Goal: Find specific page/section: Find specific page/section

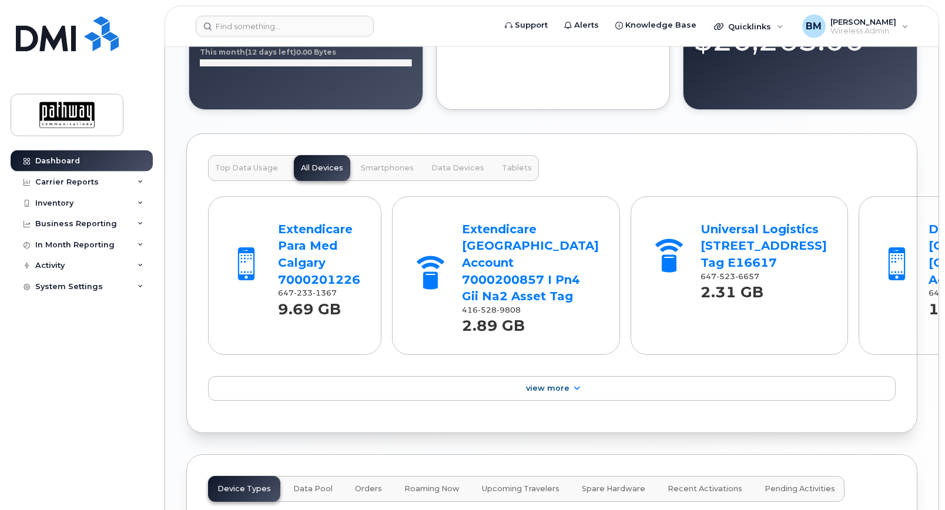
scroll to position [1139, 0]
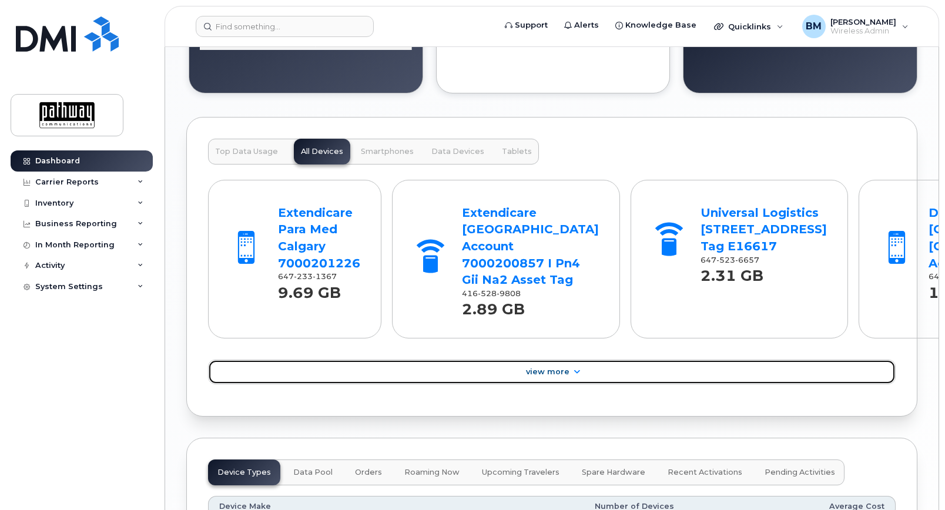
click at [578, 376] on icon at bounding box center [576, 373] width 9 height 8
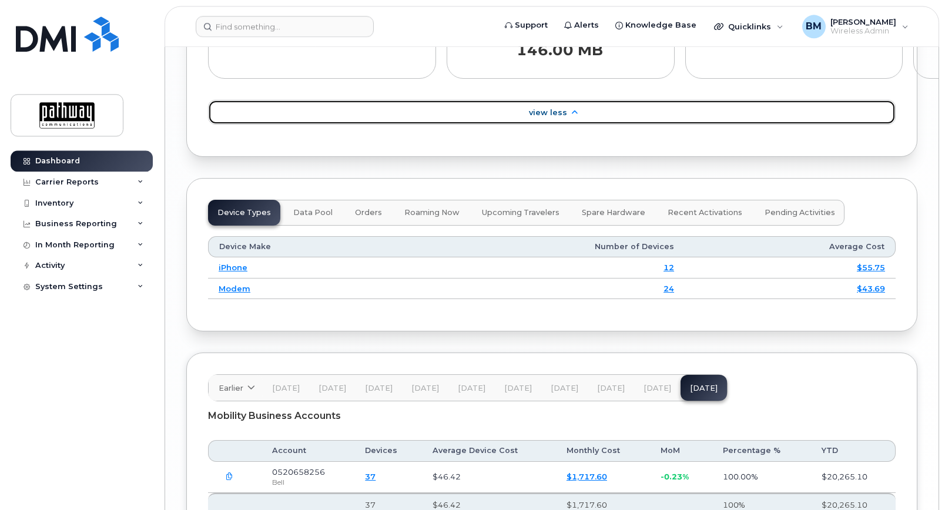
scroll to position [1859, 0]
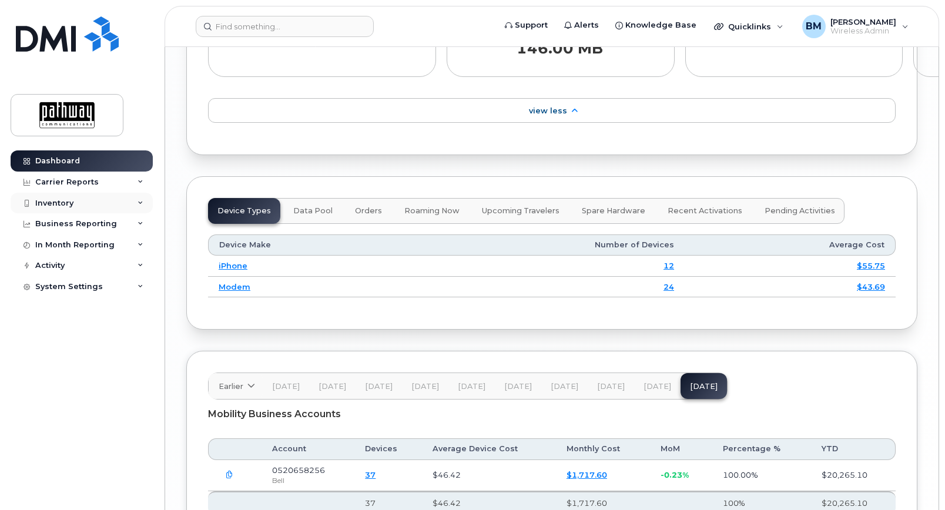
click at [58, 200] on div "Inventory" at bounding box center [54, 203] width 38 height 9
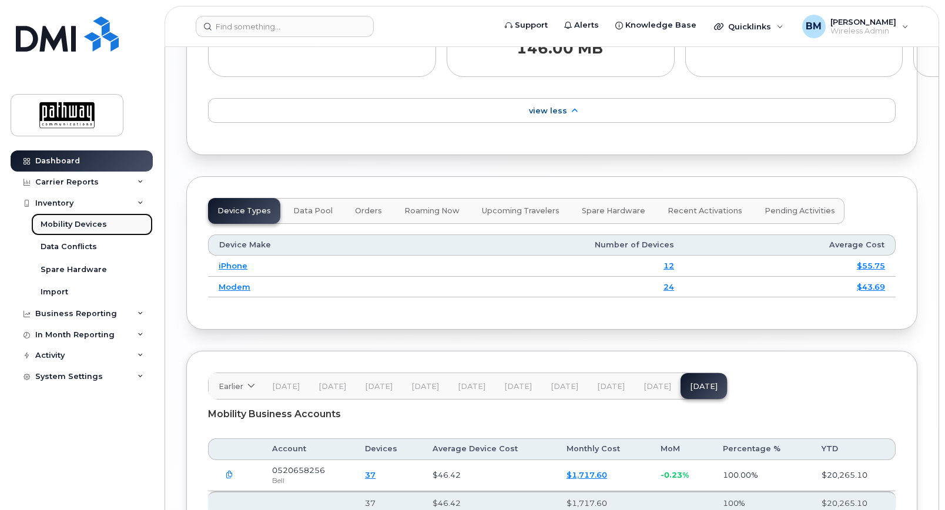
click at [73, 222] on div "Mobility Devices" at bounding box center [74, 224] width 66 height 11
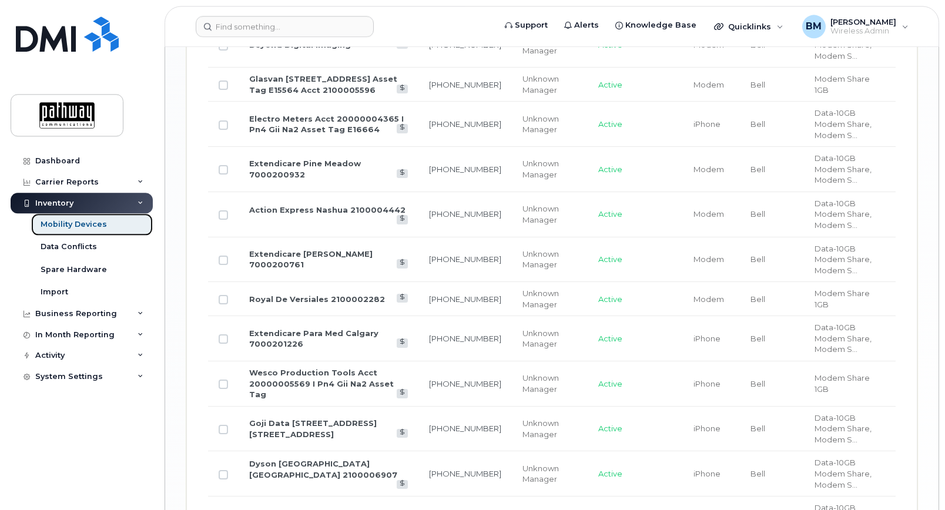
scroll to position [1561, 0]
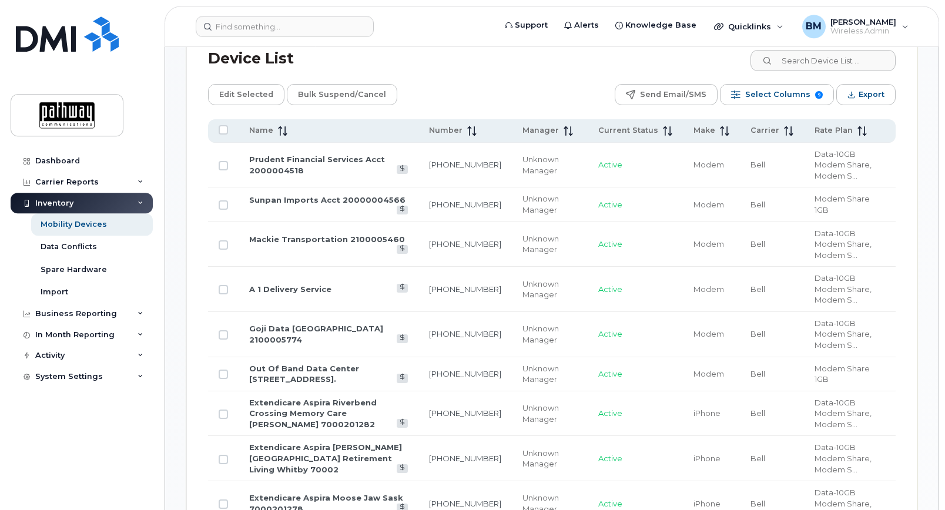
scroll to position [481, 0]
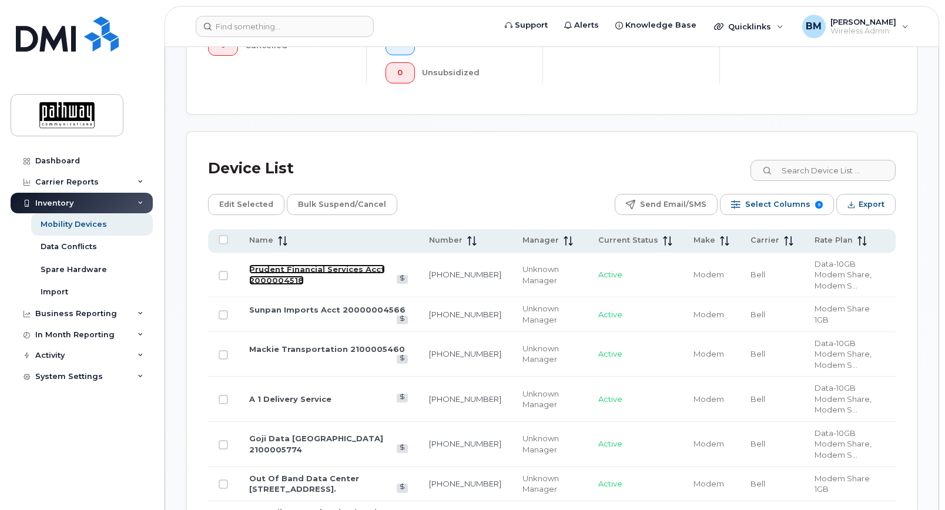
click at [317, 265] on link "Prudent Financial Services Acct 2000004518" at bounding box center [317, 275] width 136 height 21
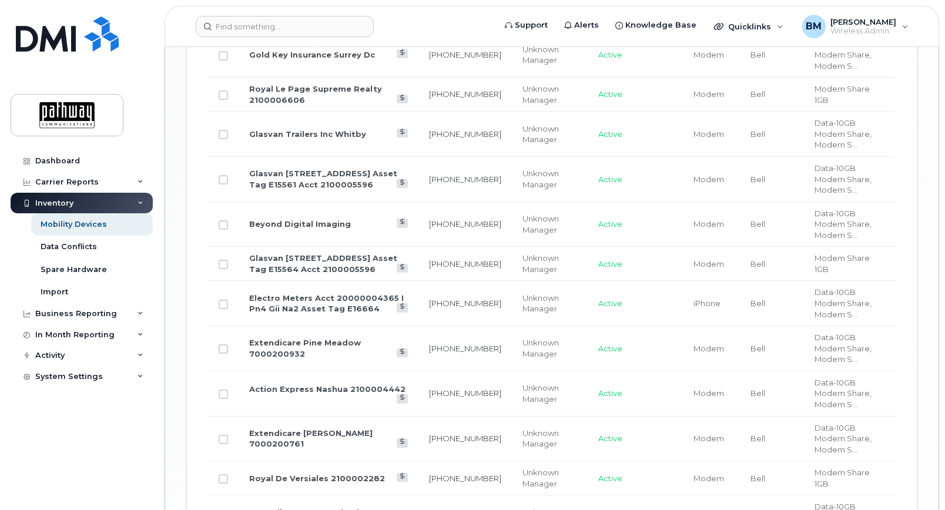
scroll to position [1319, 0]
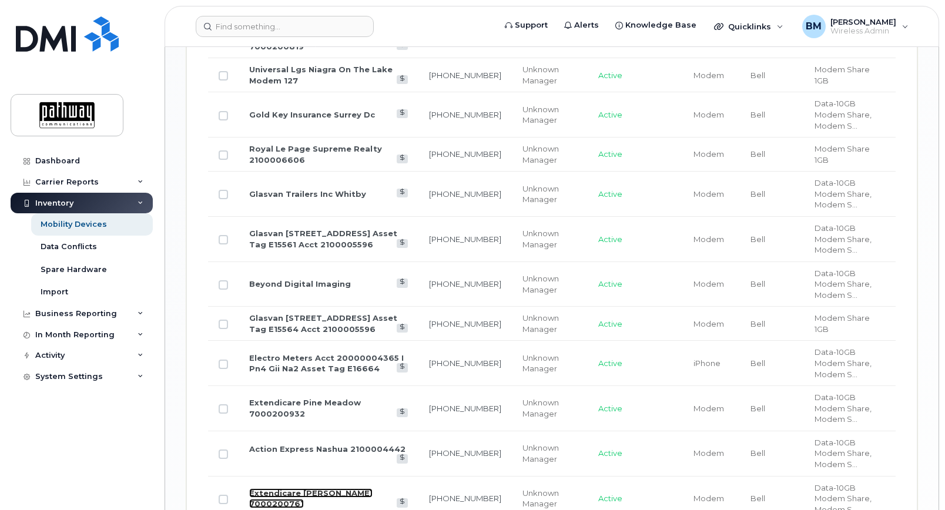
click at [267, 489] on link "Extendicare Hamilton 7000200761" at bounding box center [310, 499] width 123 height 21
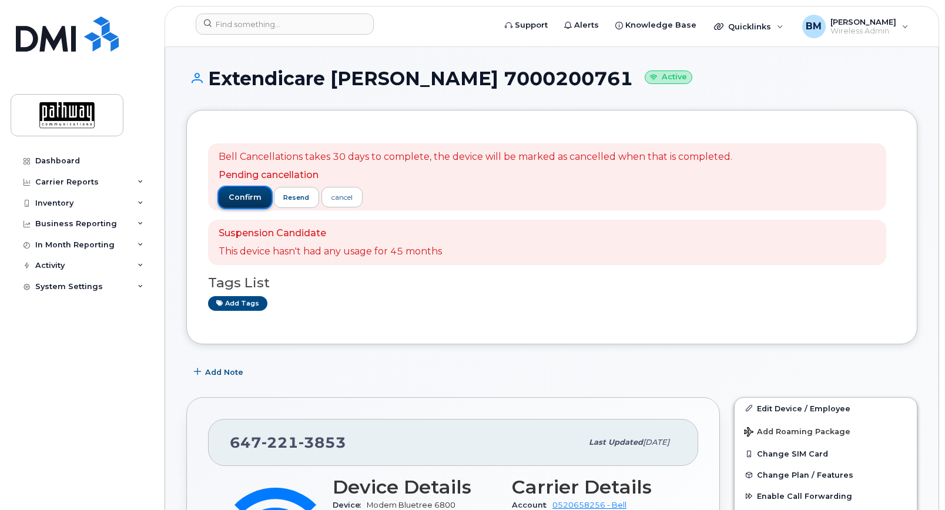
click at [252, 193] on span "confirm" at bounding box center [245, 197] width 33 height 11
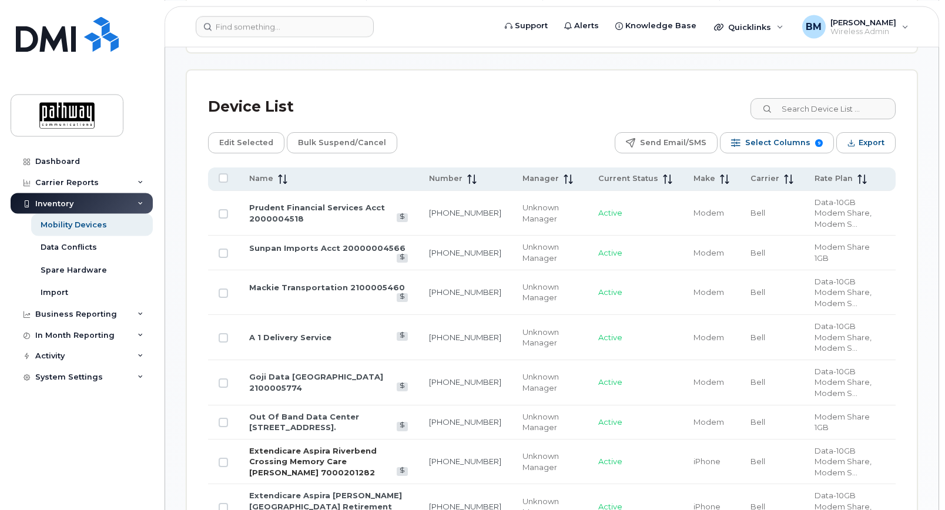
scroll to position [567, 0]
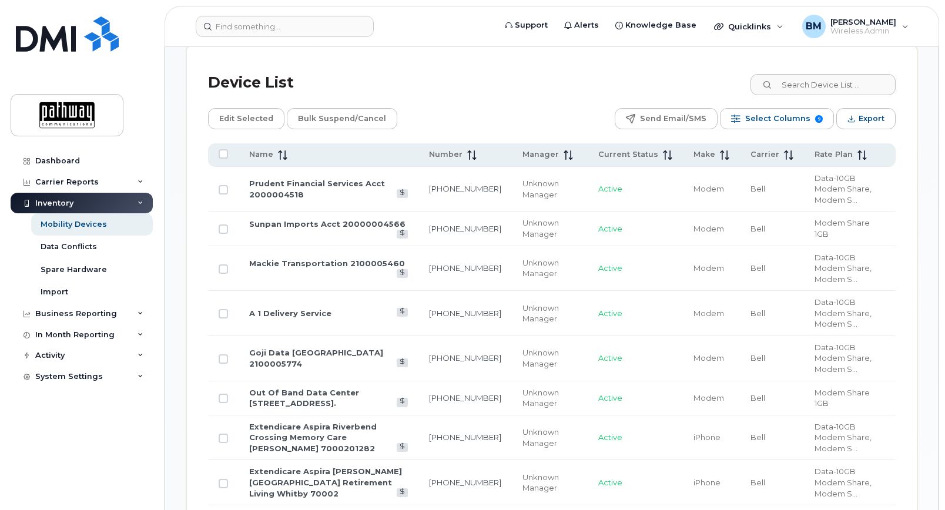
click at [301, 382] on td "Out Of Band Data Center 151 Front Street Toronto Ont." at bounding box center [329, 399] width 180 height 34
click at [272, 388] on link "Out Of Band Data Center [STREET_ADDRESS]." at bounding box center [304, 398] width 110 height 21
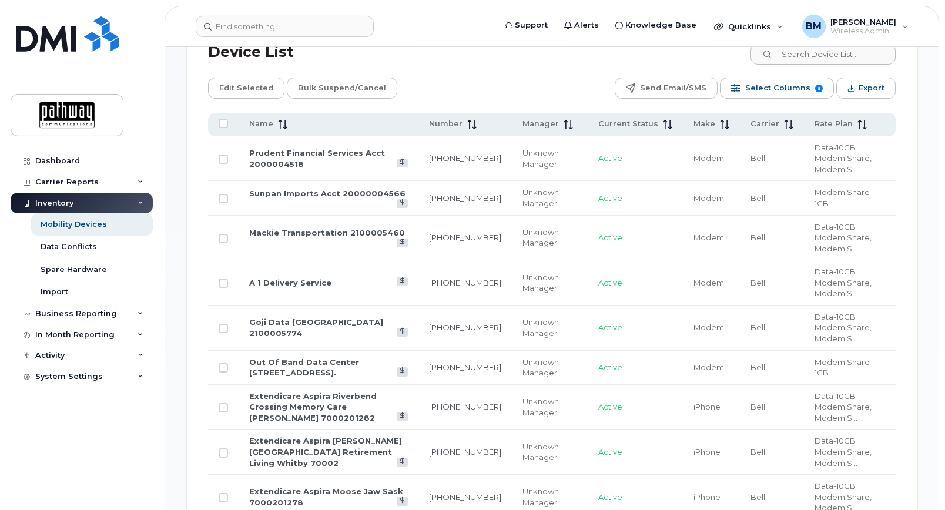
scroll to position [600, 0]
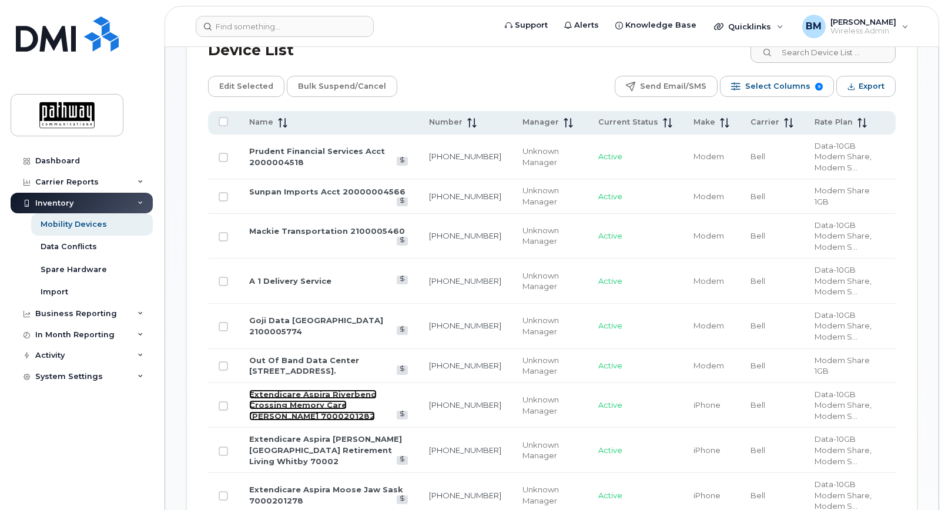
click at [366, 390] on link "Extendicare Aspira Riverbend Crossing Memory Care [PERSON_NAME] 7000201282" at bounding box center [313, 405] width 128 height 31
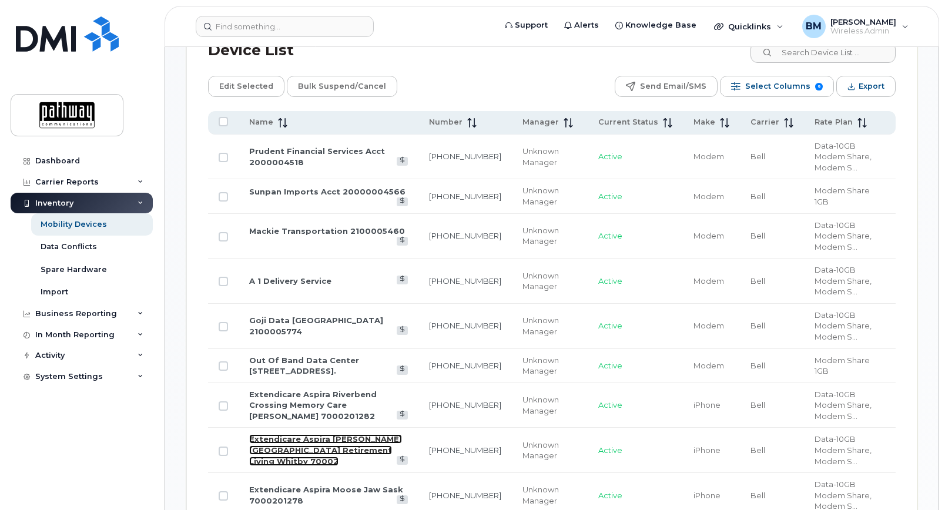
click at [315, 434] on link "Extendicare Aspira Lynde Creek Gardens Retirement Living Whitby 70002" at bounding box center [325, 449] width 153 height 31
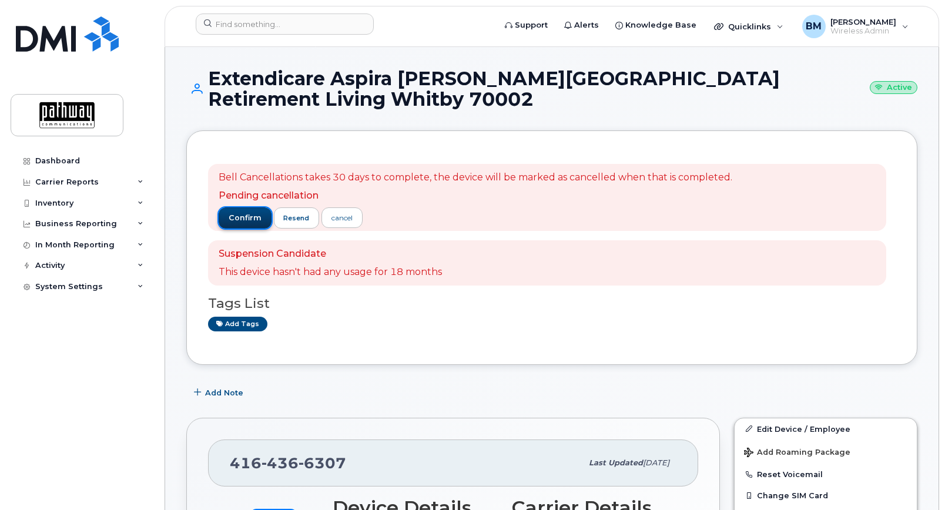
click at [250, 215] on span "confirm" at bounding box center [245, 218] width 33 height 11
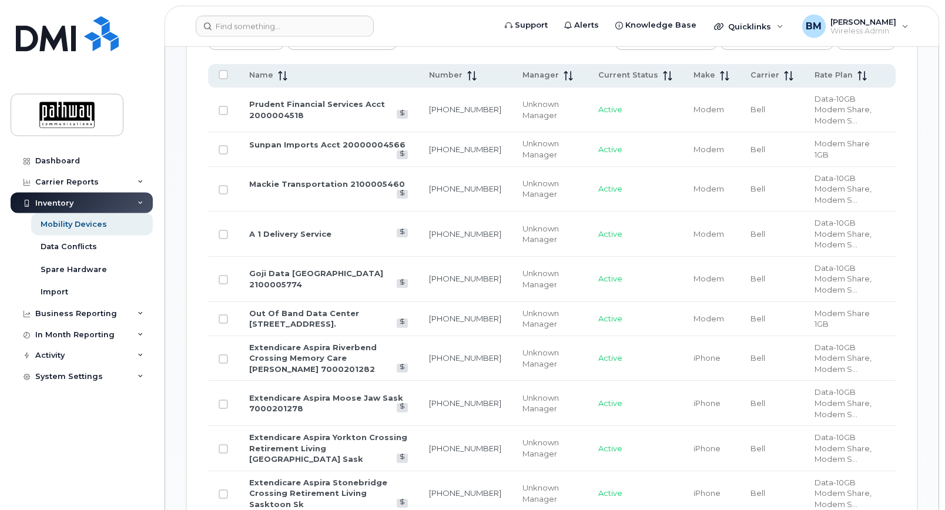
scroll to position [660, 0]
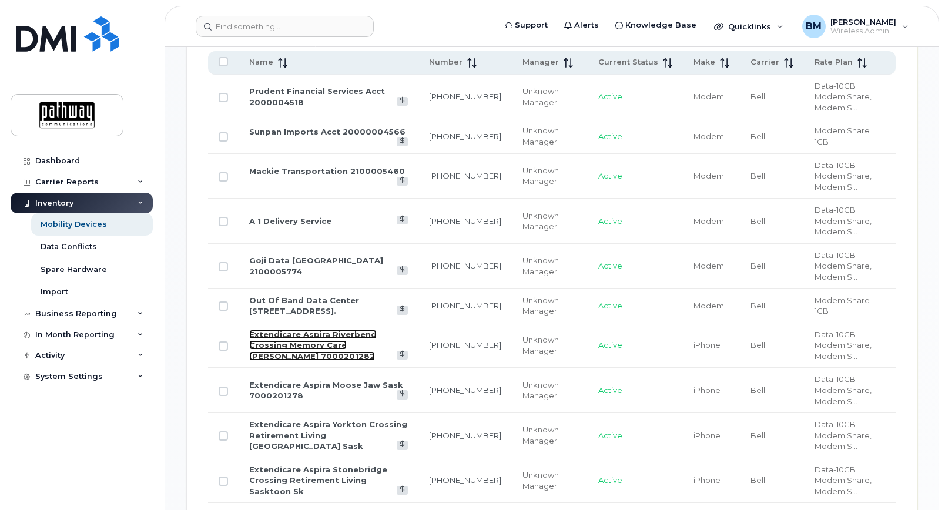
click at [299, 330] on link "Extendicare Aspira Riverbend Crossing Memory Care [PERSON_NAME] 7000201282" at bounding box center [313, 345] width 128 height 31
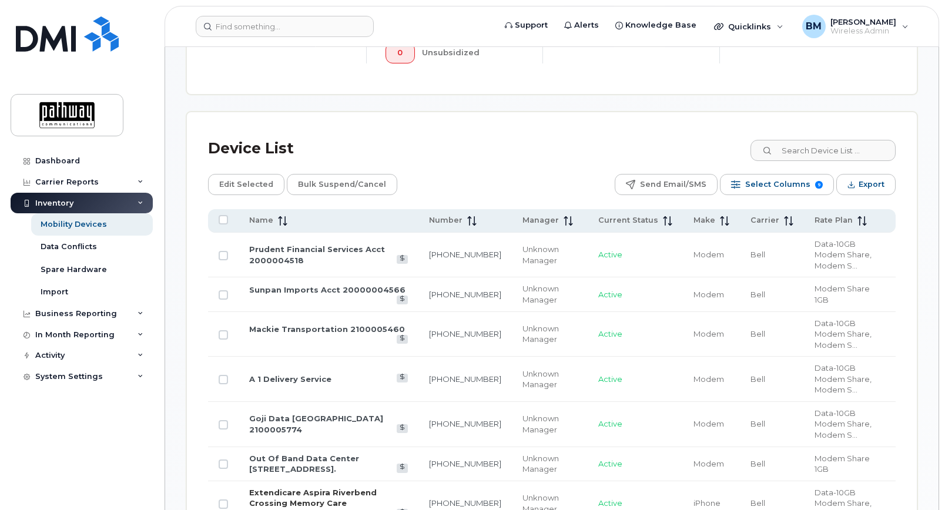
scroll to position [600, 0]
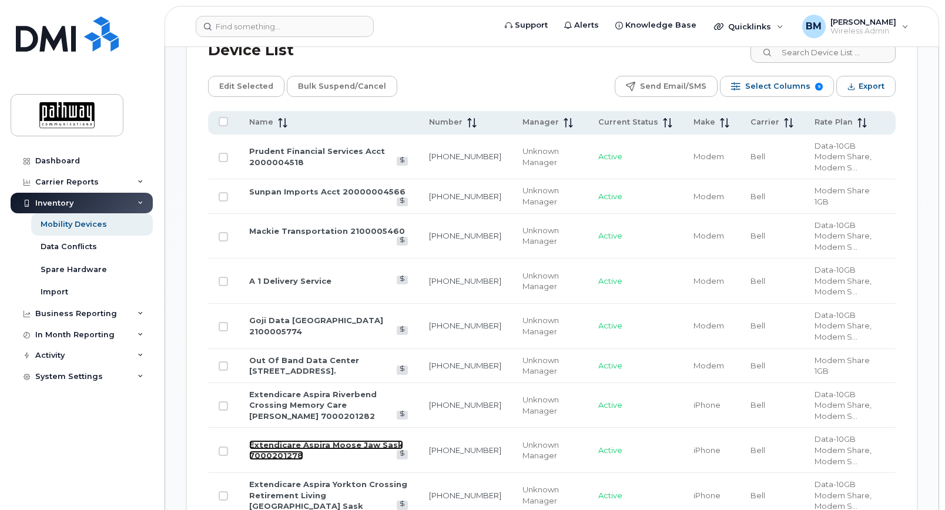
click at [322, 440] on link "Extendicare Aspira Moose Jaw Sask 7000201278" at bounding box center [326, 450] width 154 height 21
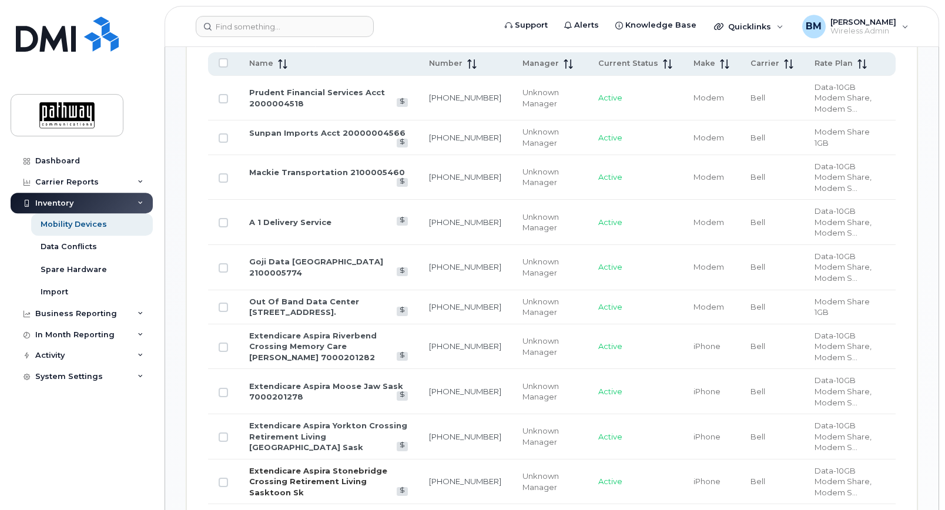
scroll to position [660, 0]
click at [324, 420] on link "Extendicare Aspira Yorkton Crossing Retirement Living Yorkton Sask" at bounding box center [328, 435] width 158 height 31
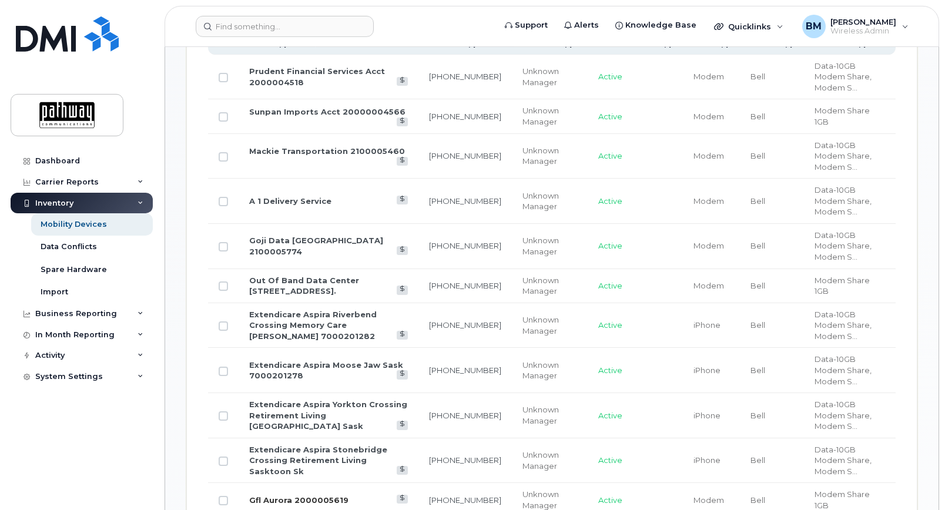
scroll to position [720, 0]
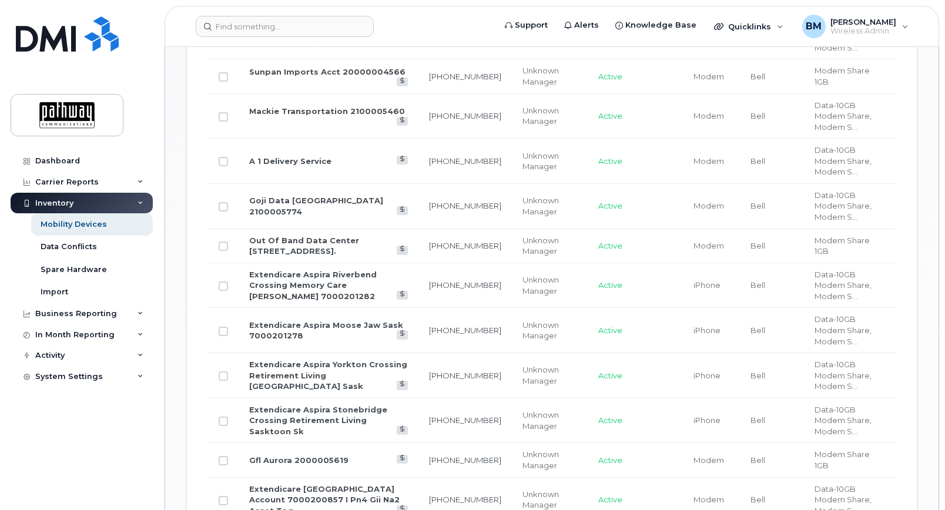
click at [319, 353] on td "Extendicare Aspira Yorkton Crossing Retirement Living [GEOGRAPHIC_DATA] Sask" at bounding box center [329, 375] width 180 height 45
click at [309, 360] on link "Extendicare Aspira Yorkton Crossing Retirement Living [GEOGRAPHIC_DATA] Sask" at bounding box center [328, 375] width 158 height 31
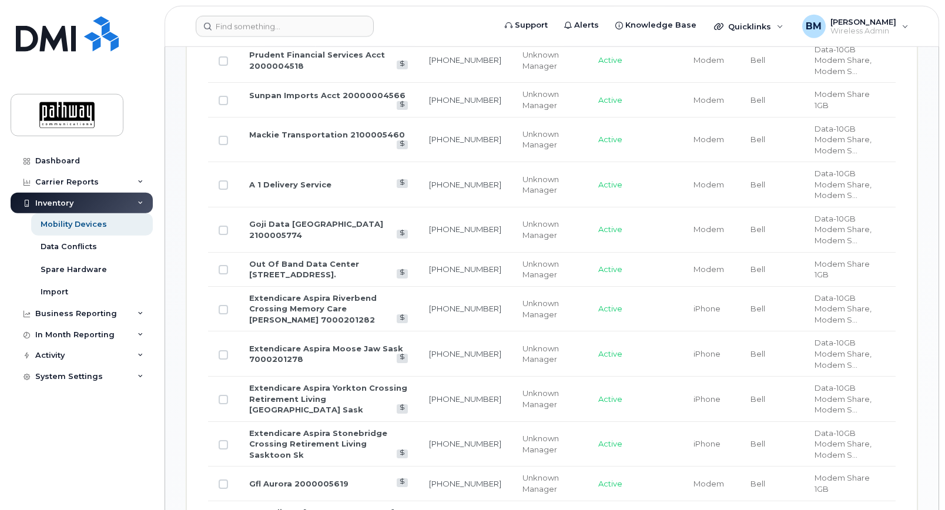
scroll to position [720, 0]
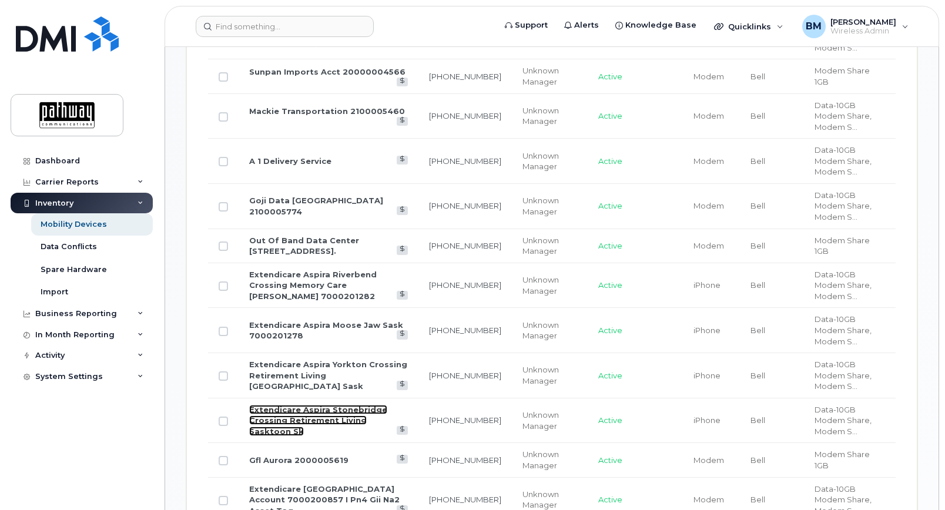
click at [299, 405] on link "Extendicare Aspira Stonebridge Crossing Retirement Living Sasktoon Sk" at bounding box center [318, 420] width 138 height 31
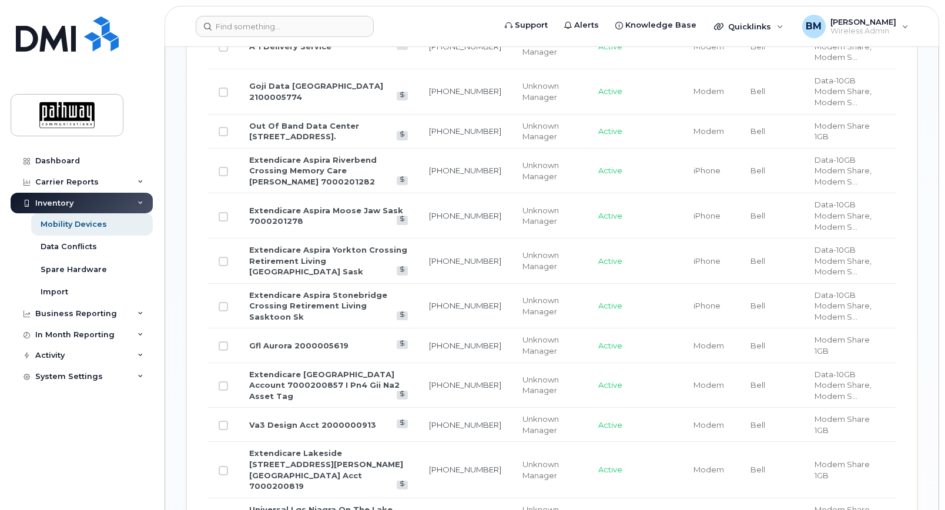
scroll to position [843, 0]
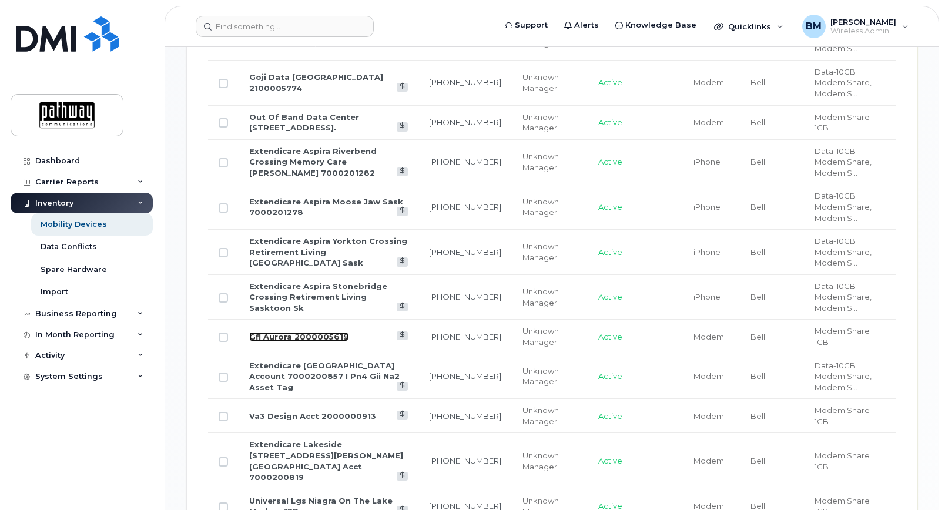
click at [329, 332] on link "Gfl Aurora 2000005619" at bounding box center [298, 336] width 99 height 9
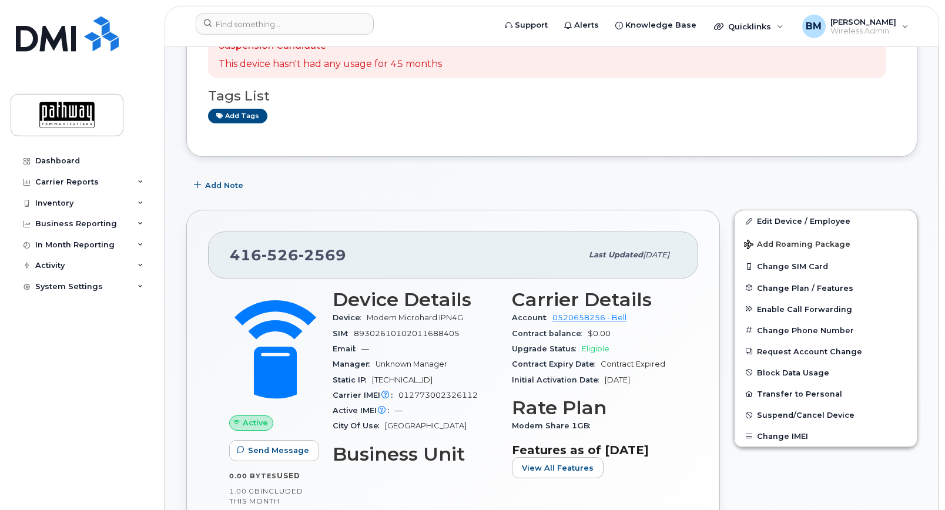
scroll to position [180, 0]
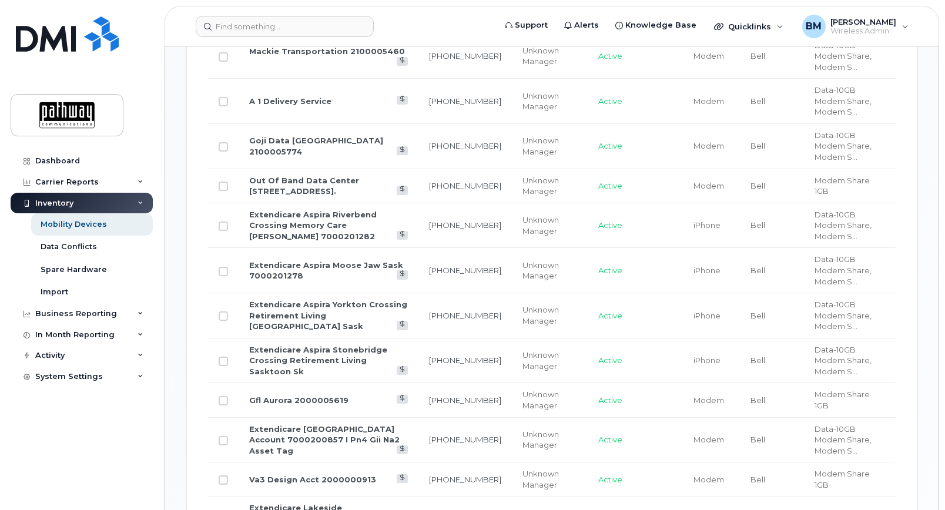
scroll to position [840, 0]
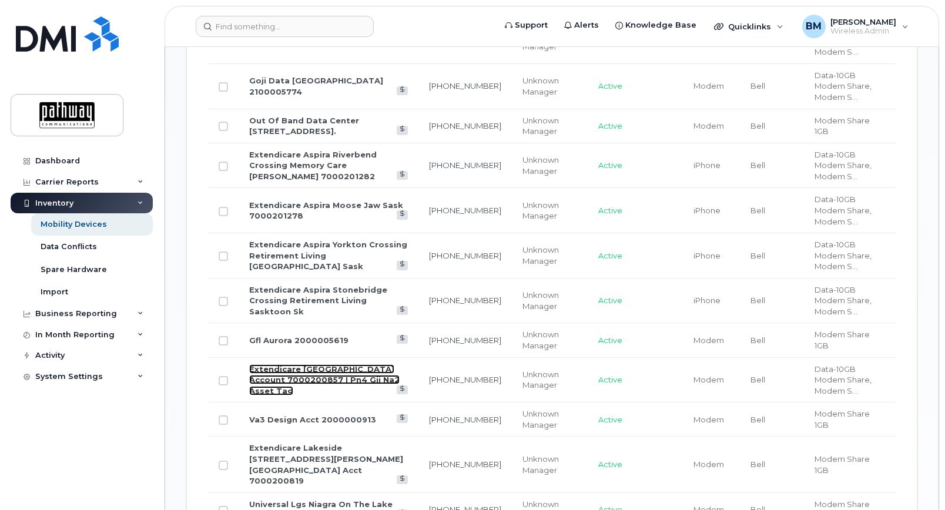
click at [370, 365] on link "Extendicare Wynham Manor Account 7000200857 I Pn4 Gii Na2 Asset Tag" at bounding box center [324, 380] width 151 height 31
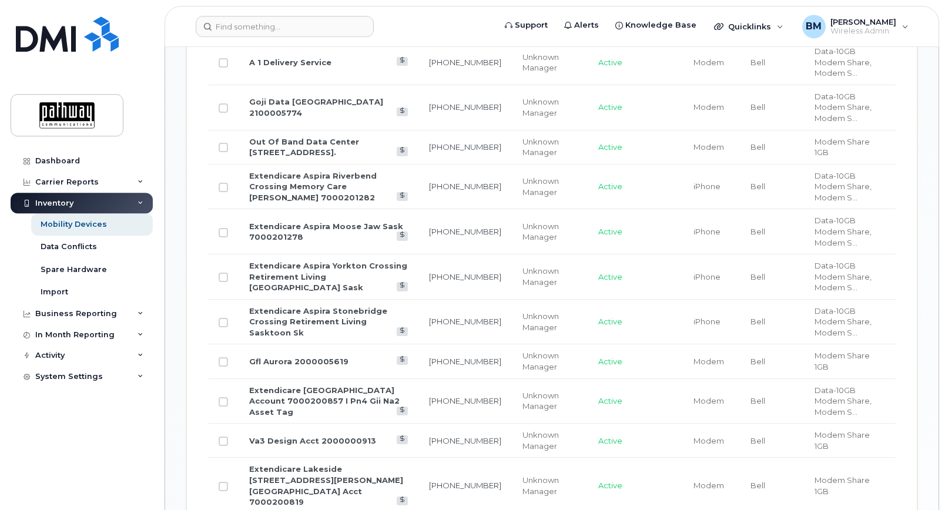
scroll to position [840, 0]
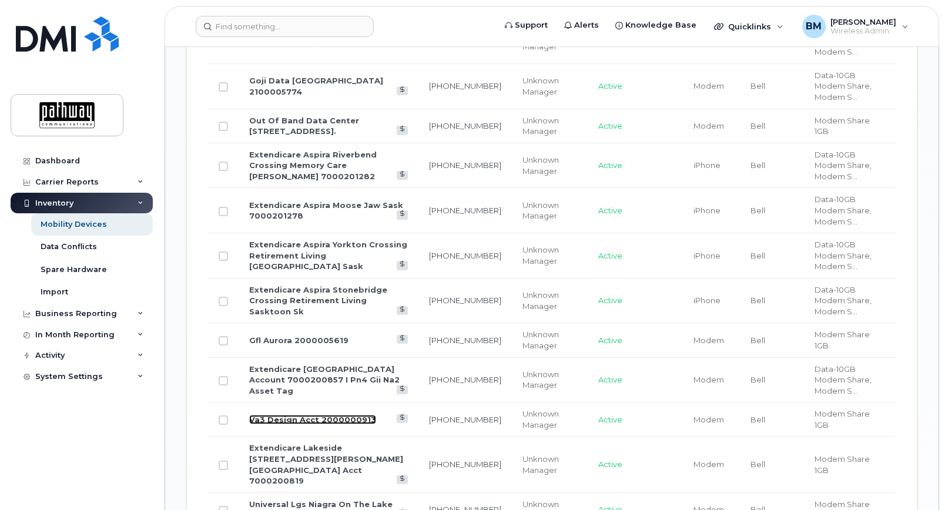
click at [269, 415] on link "Va3 Design Acct 2000000913" at bounding box center [312, 419] width 127 height 9
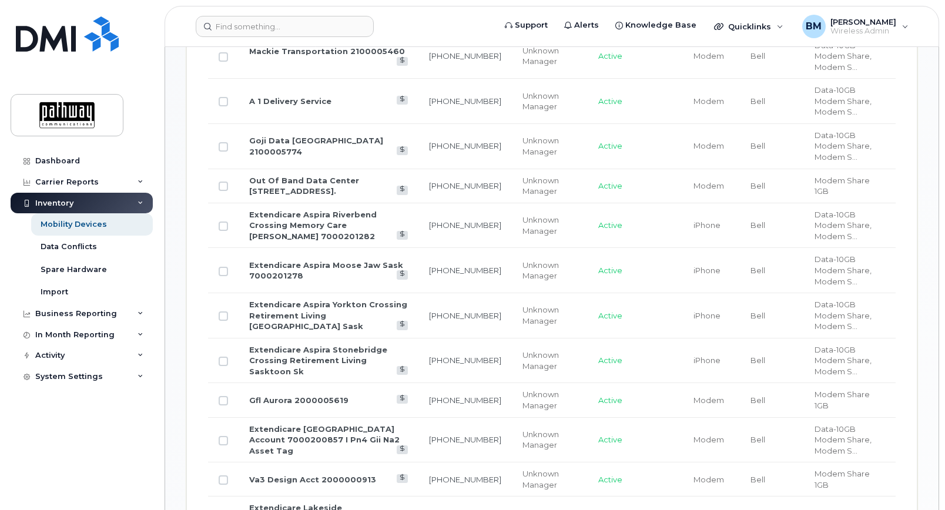
scroll to position [840, 0]
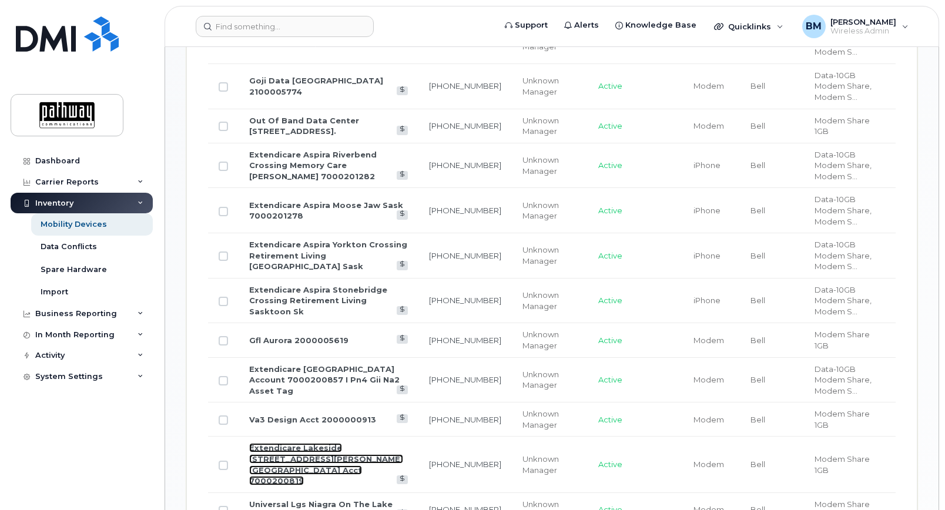
click at [299, 437] on td "Extendicare Lakeside 150 Dunn Ave. Toronto Acct 7000200819" at bounding box center [329, 465] width 180 height 56
click at [299, 443] on link "Extendicare Lakeside 150 Dunn Ave. Toronto Acct 7000200819" at bounding box center [326, 464] width 154 height 42
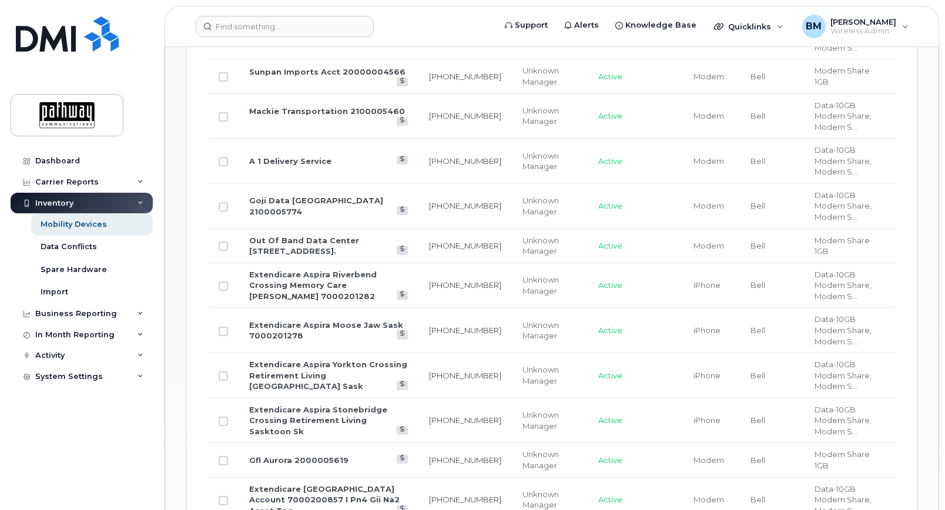
scroll to position [900, 0]
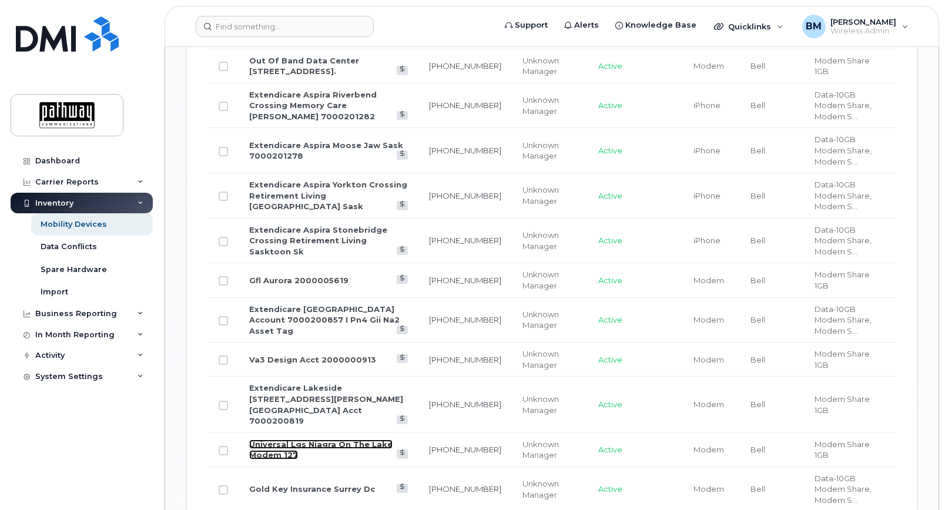
click at [325, 440] on link "Universal Lgs Niagra On The Lake Modem 127" at bounding box center [320, 450] width 143 height 21
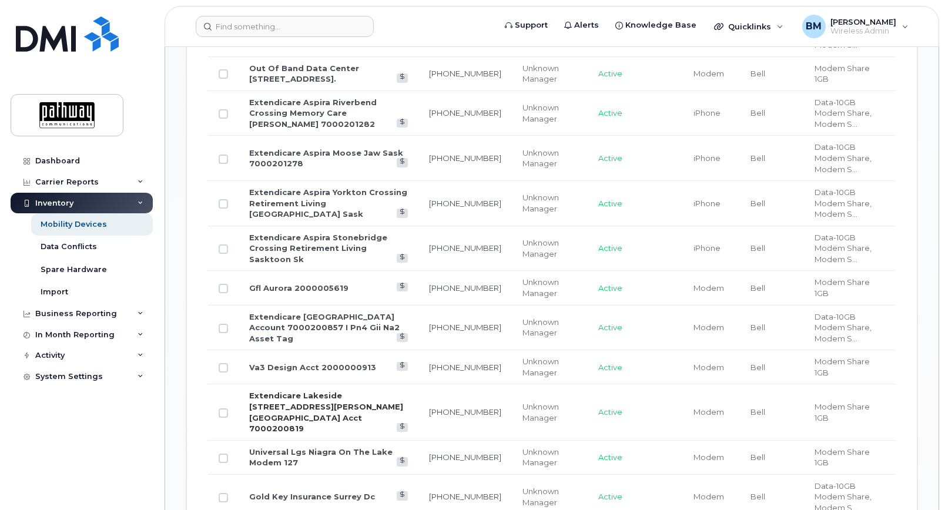
scroll to position [900, 0]
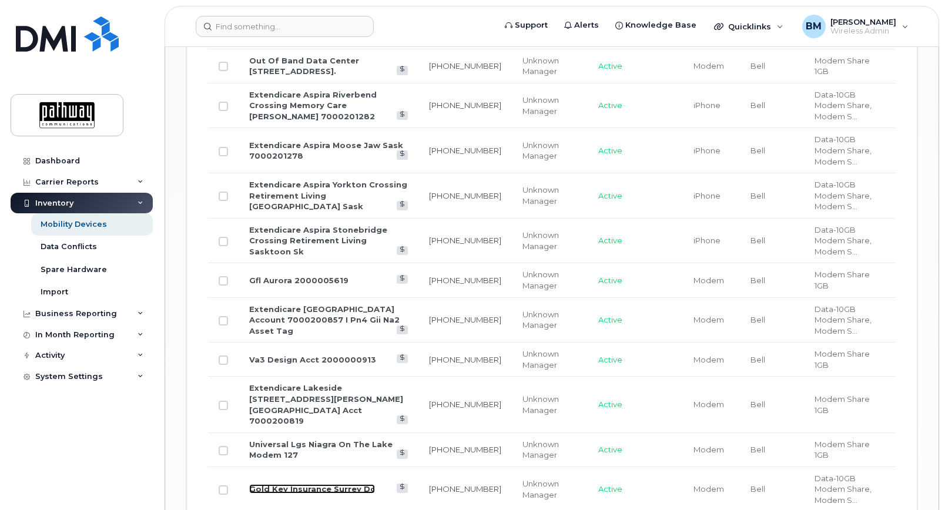
click at [293, 484] on link "Gold Key Insurance Surrey Dc" at bounding box center [312, 488] width 126 height 9
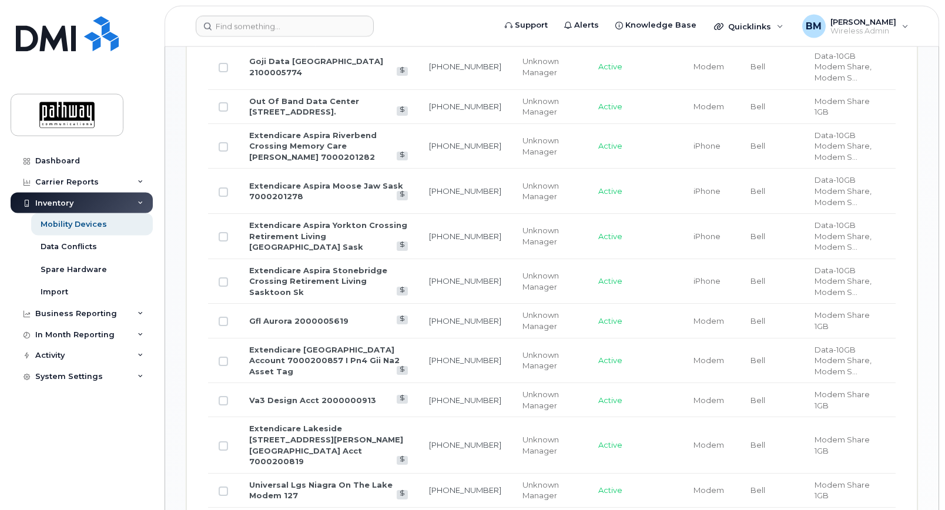
scroll to position [900, 0]
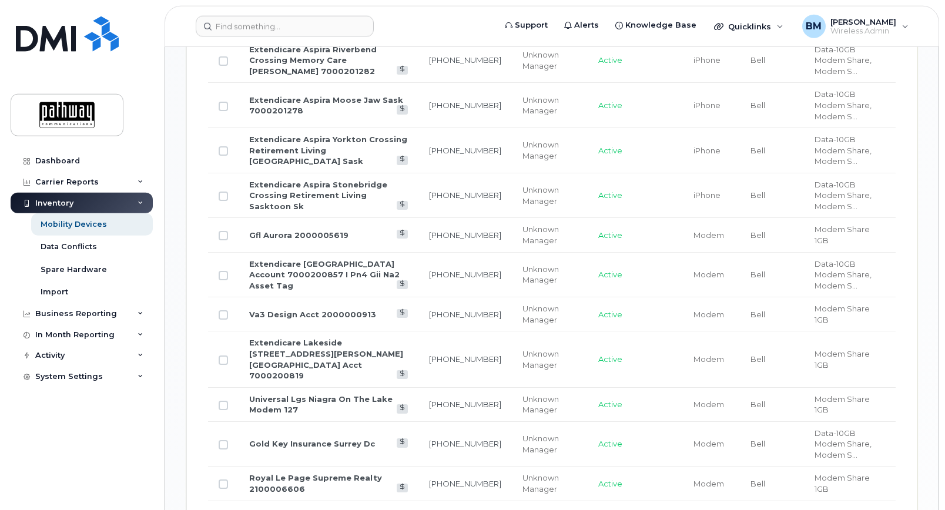
scroll to position [1019, 0]
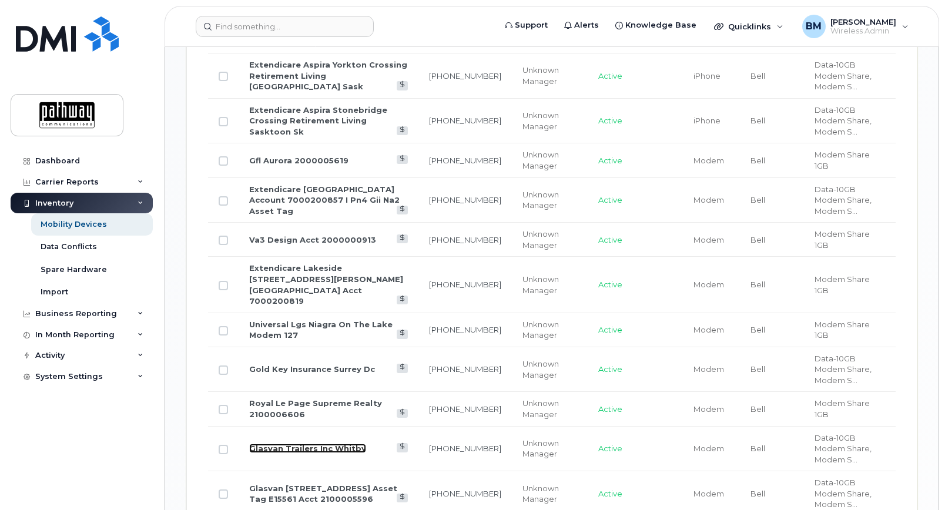
click at [296, 444] on link "Glasvan Trailers Inc Whitby" at bounding box center [307, 448] width 117 height 9
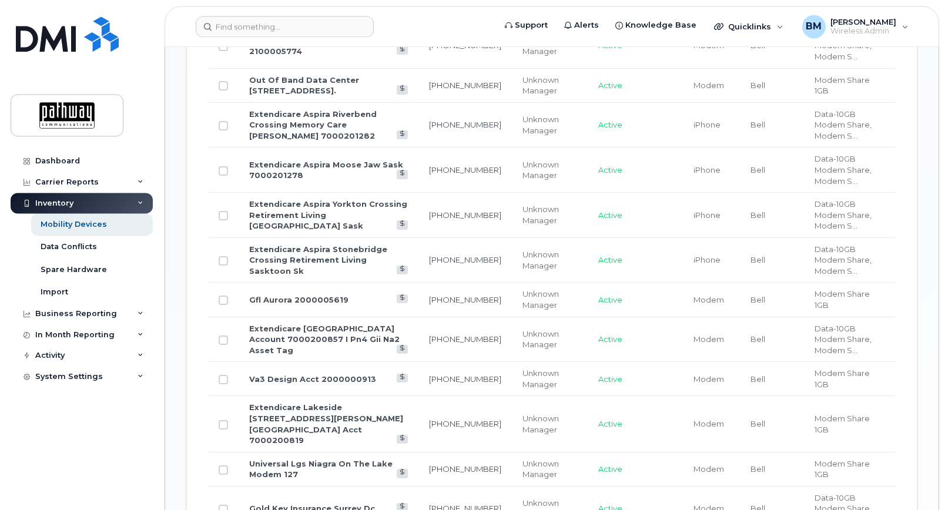
scroll to position [1019, 0]
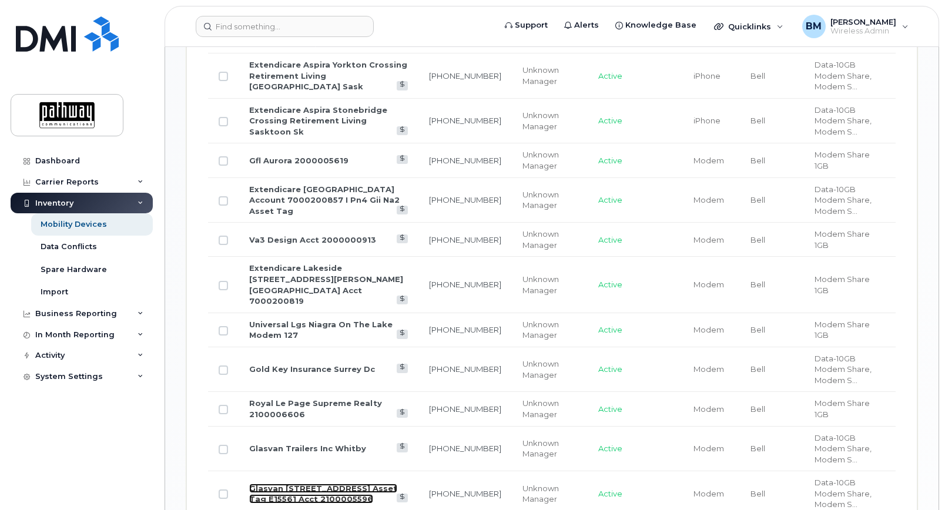
click at [342, 484] on link "Glasvan 1201 Amico Blvd. Asset Tag E15561 Acct 2100005596" at bounding box center [323, 494] width 148 height 21
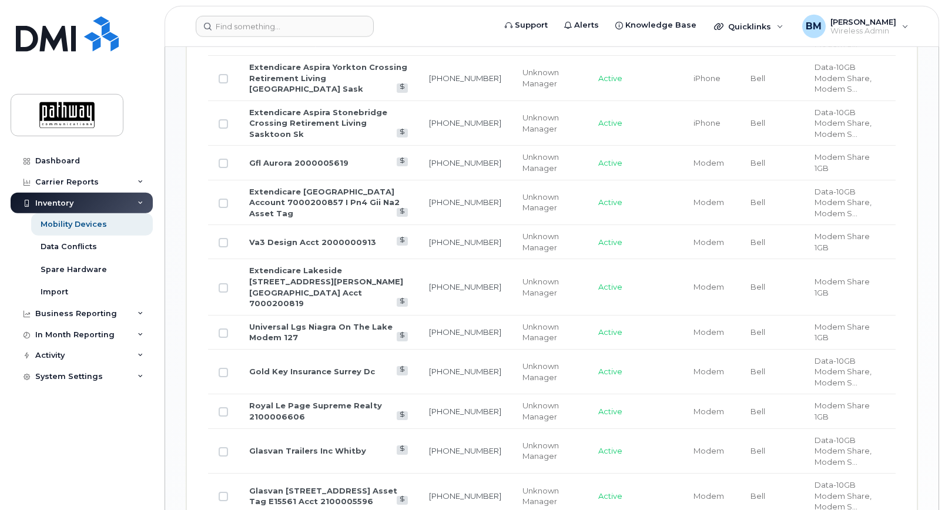
scroll to position [1019, 0]
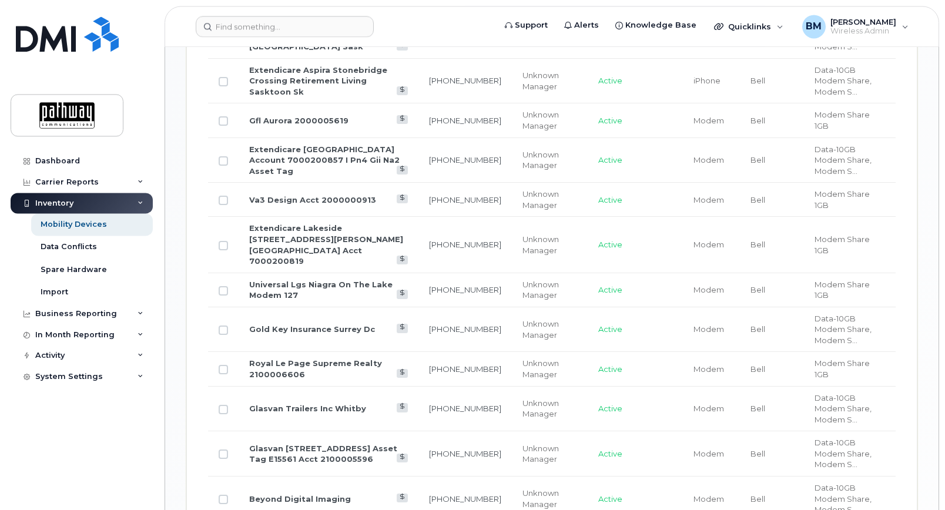
scroll to position [1079, 0]
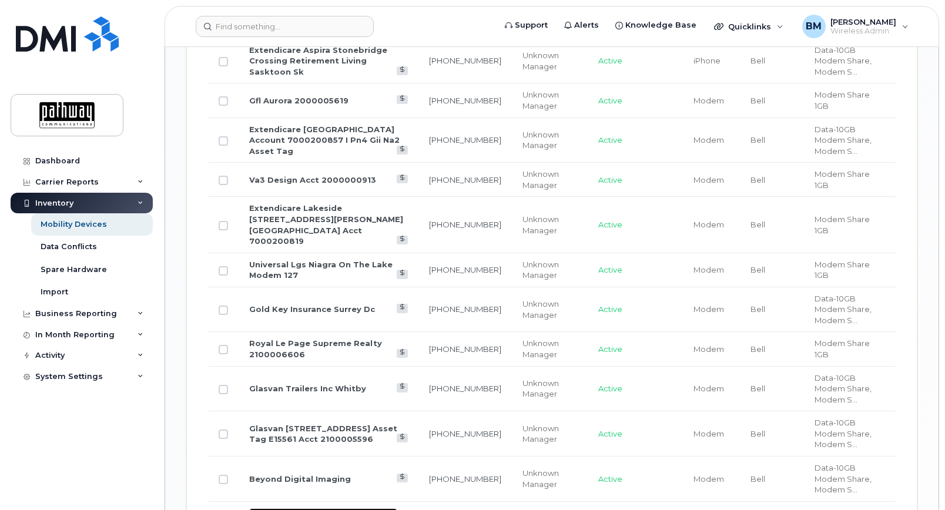
click at [328, 509] on link "Glasvan 1201 Amico Blvd. Asset Tag E15564 Acct 2100005596" at bounding box center [323, 519] width 148 height 21
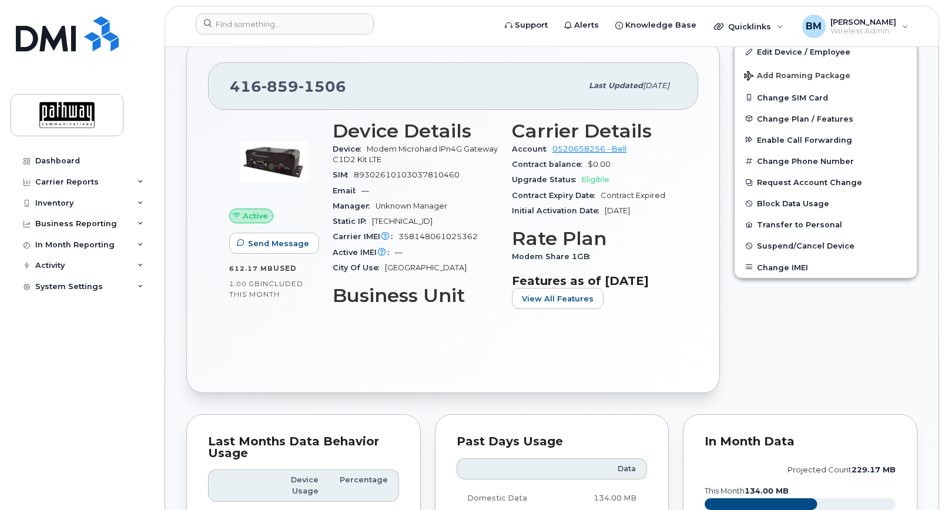
scroll to position [240, 0]
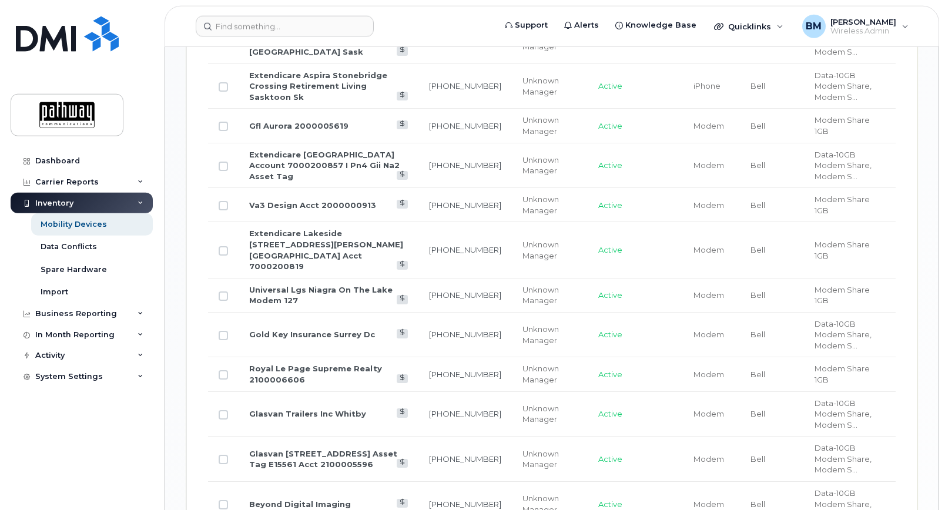
scroll to position [1079, 0]
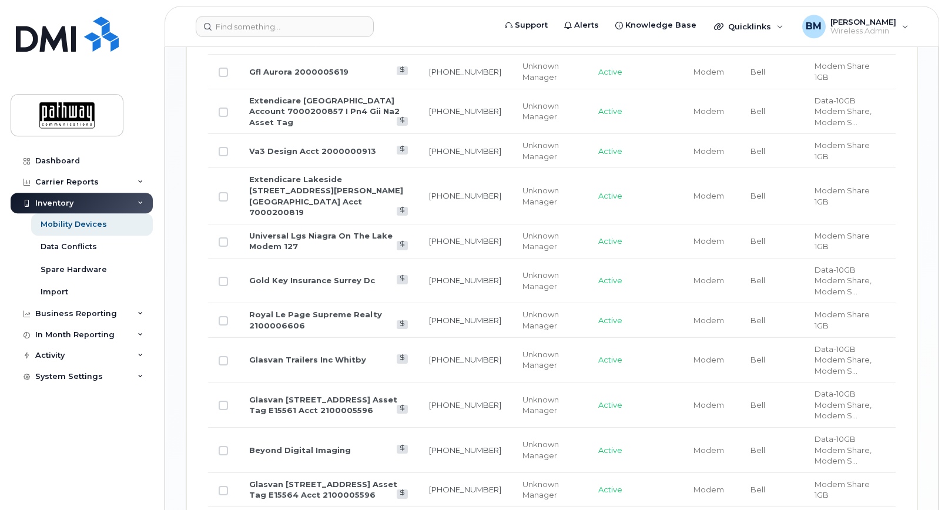
scroll to position [1139, 0]
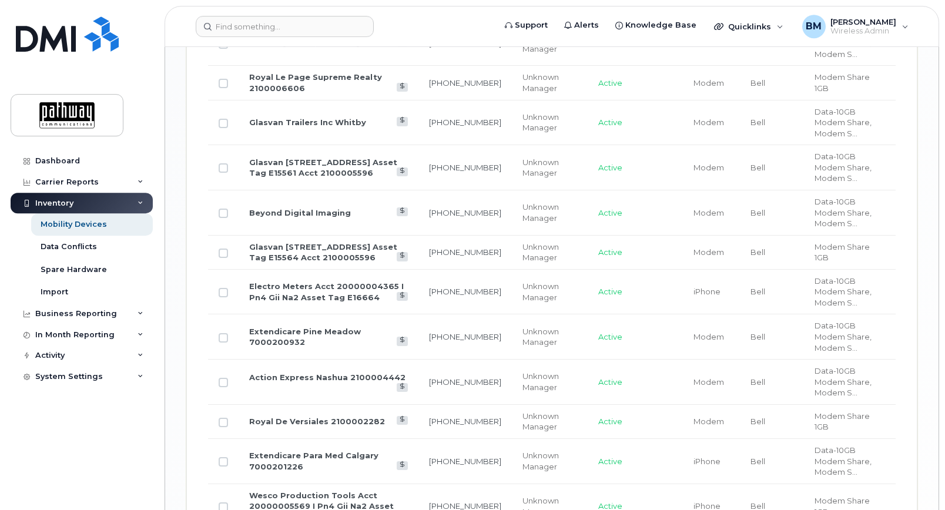
scroll to position [1319, 0]
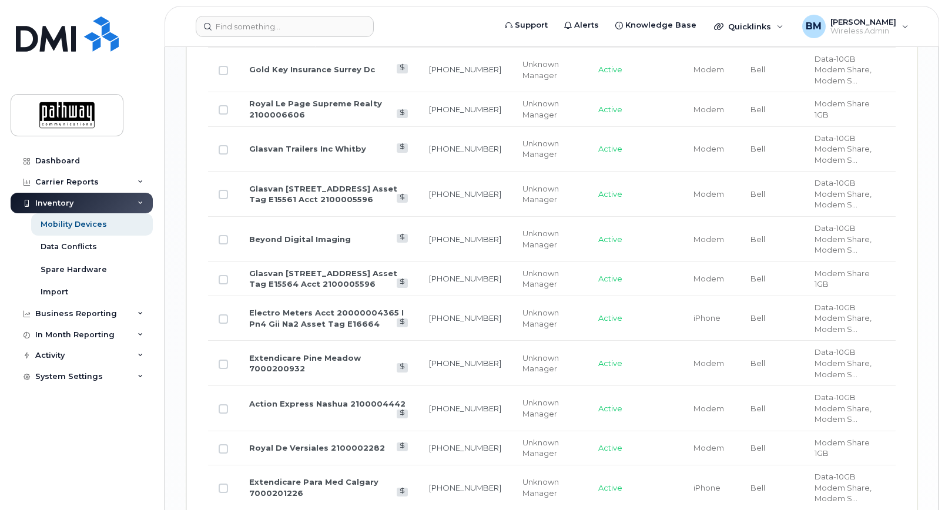
click at [340, 386] on td "Action Express Nashua 2100004442" at bounding box center [329, 408] width 180 height 45
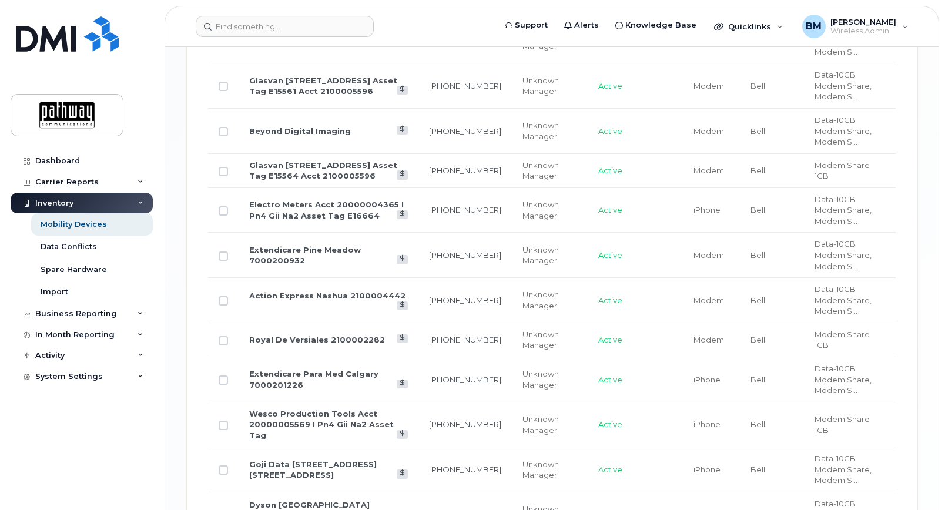
scroll to position [1493, 0]
